Goal: Information Seeking & Learning: Learn about a topic

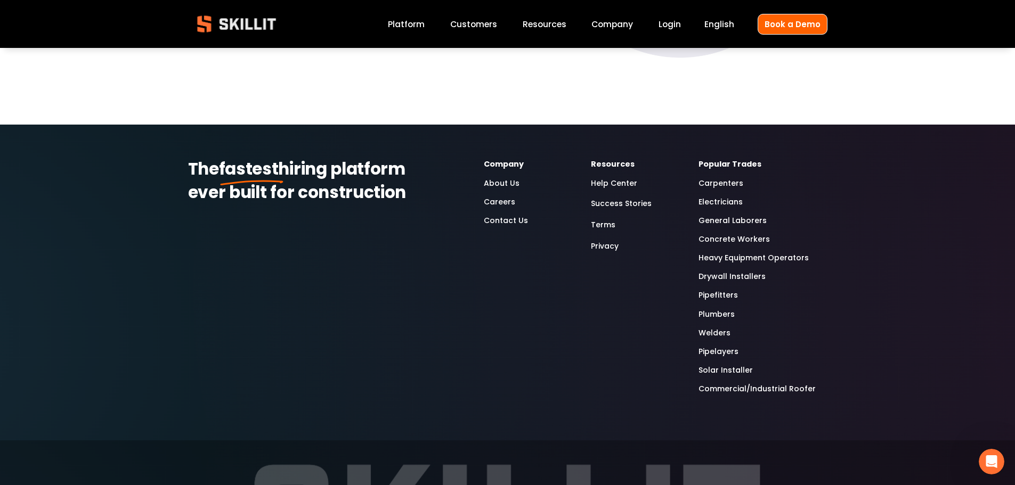
scroll to position [4817, 0]
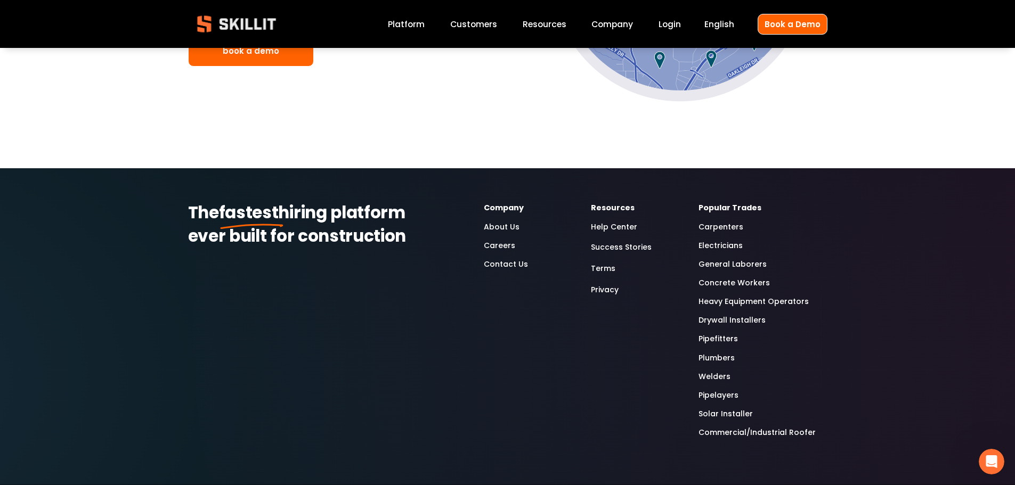
click at [504, 225] on link "About Us" at bounding box center [502, 227] width 36 height 12
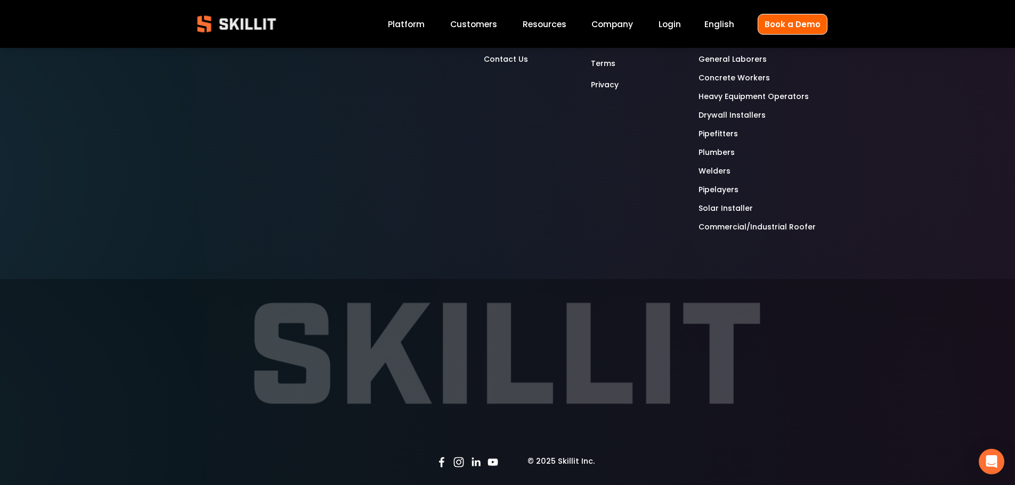
scroll to position [3560, 0]
